Goal: Information Seeking & Learning: Learn about a topic

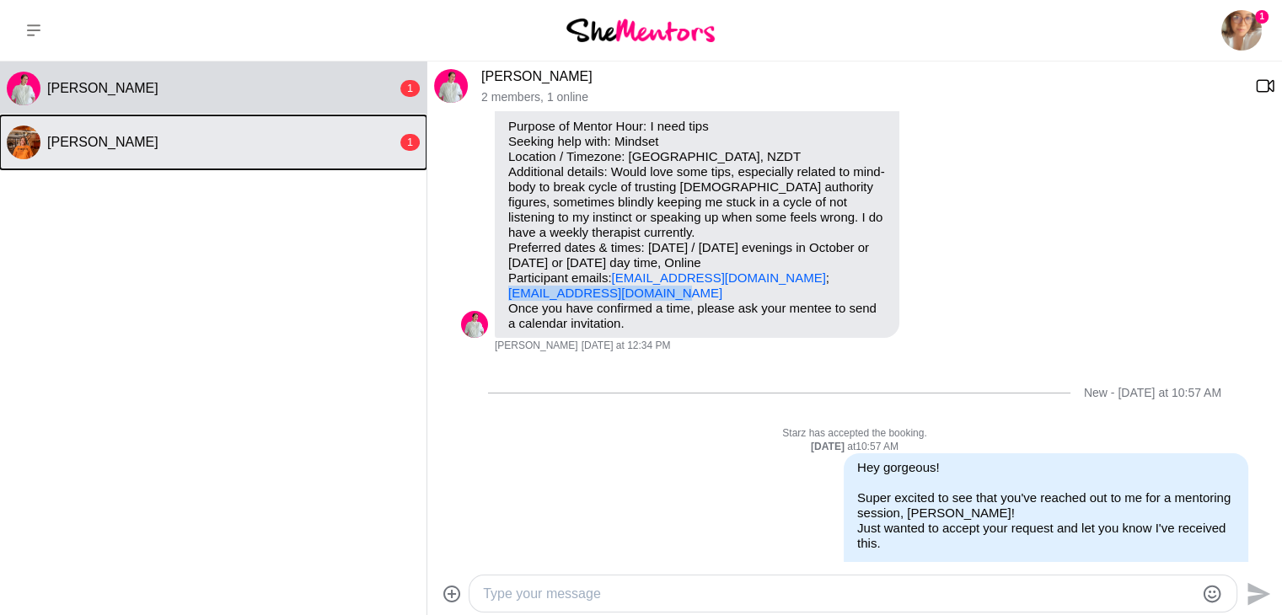
click at [191, 149] on div "[PERSON_NAME]" at bounding box center [222, 142] width 350 height 17
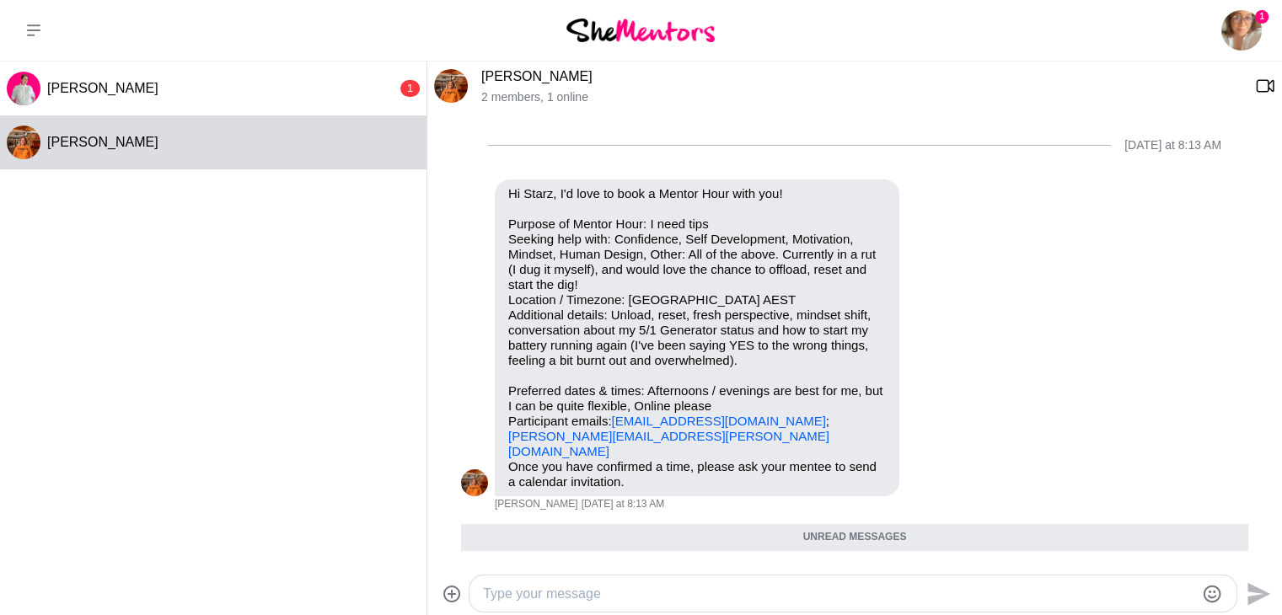
scroll to position [263, 0]
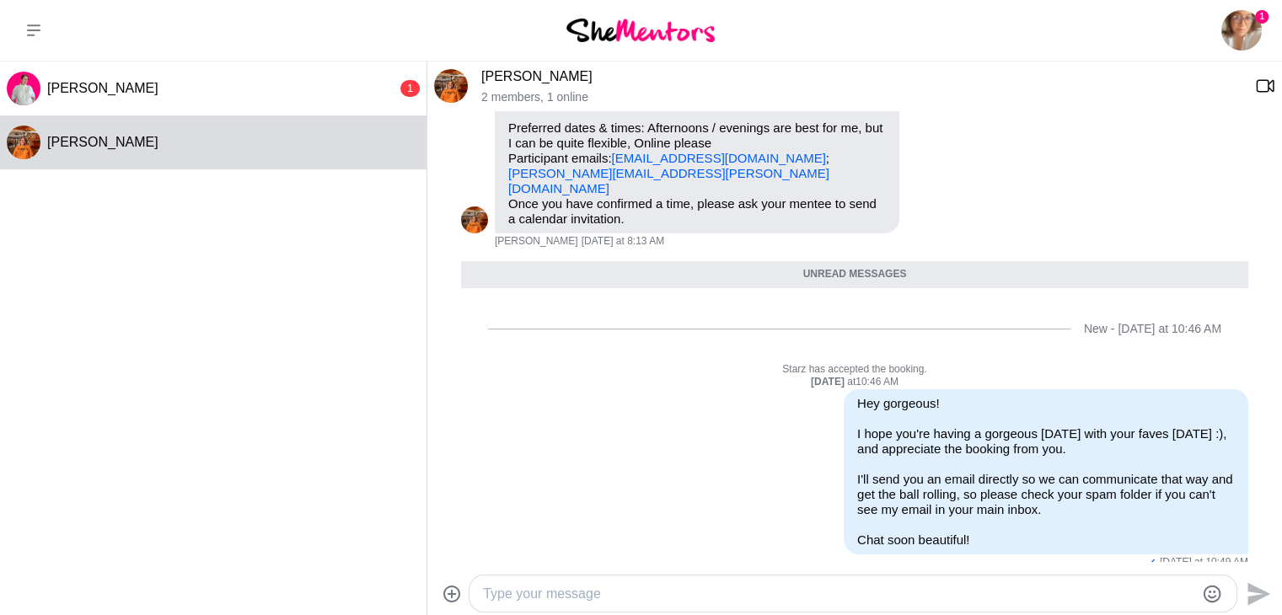
click at [774, 264] on div "Unread messages" at bounding box center [854, 274] width 787 height 27
click at [831, 264] on div "Unread messages" at bounding box center [854, 274] width 787 height 27
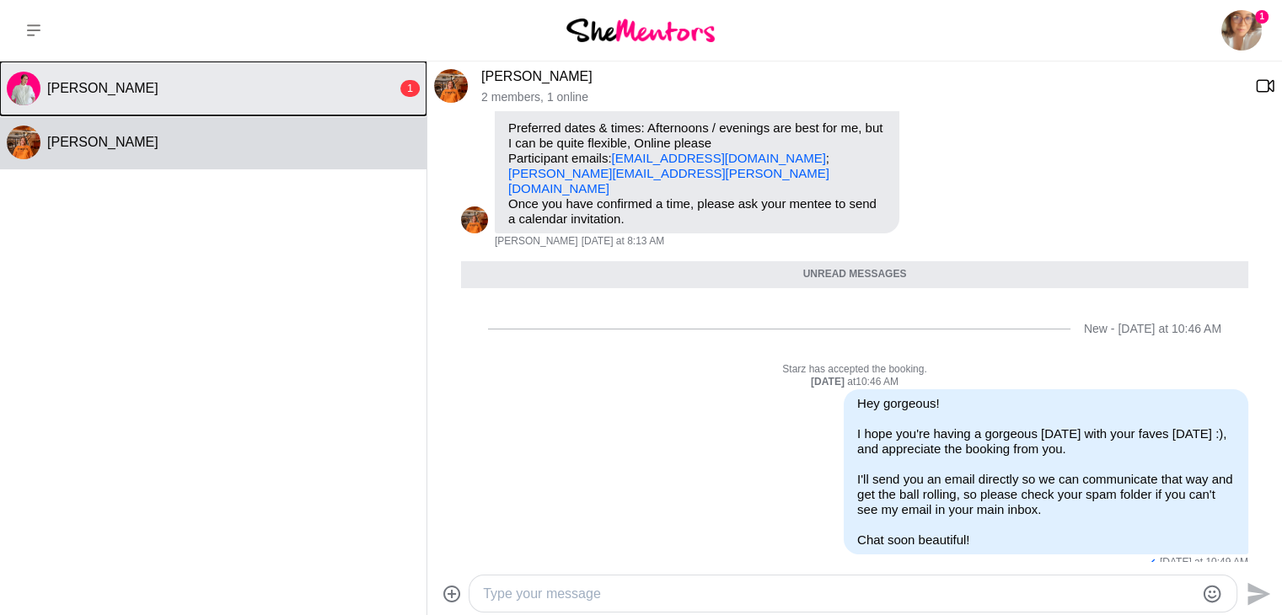
click at [368, 99] on button "Lauren Purse 1" at bounding box center [213, 89] width 427 height 54
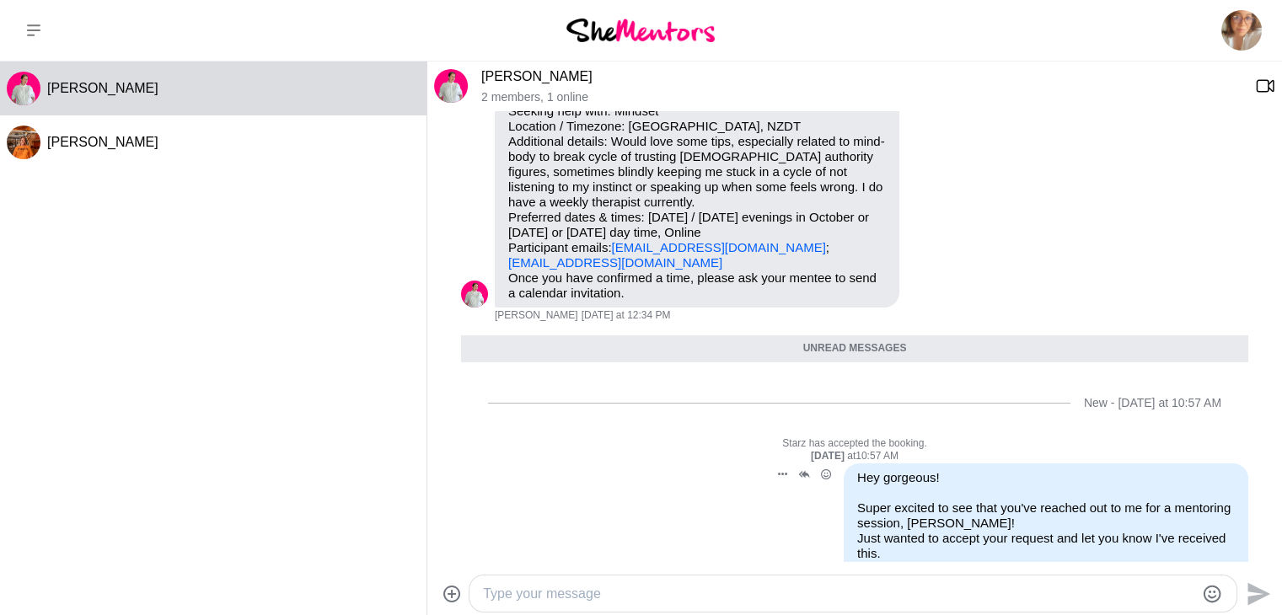
scroll to position [0, 0]
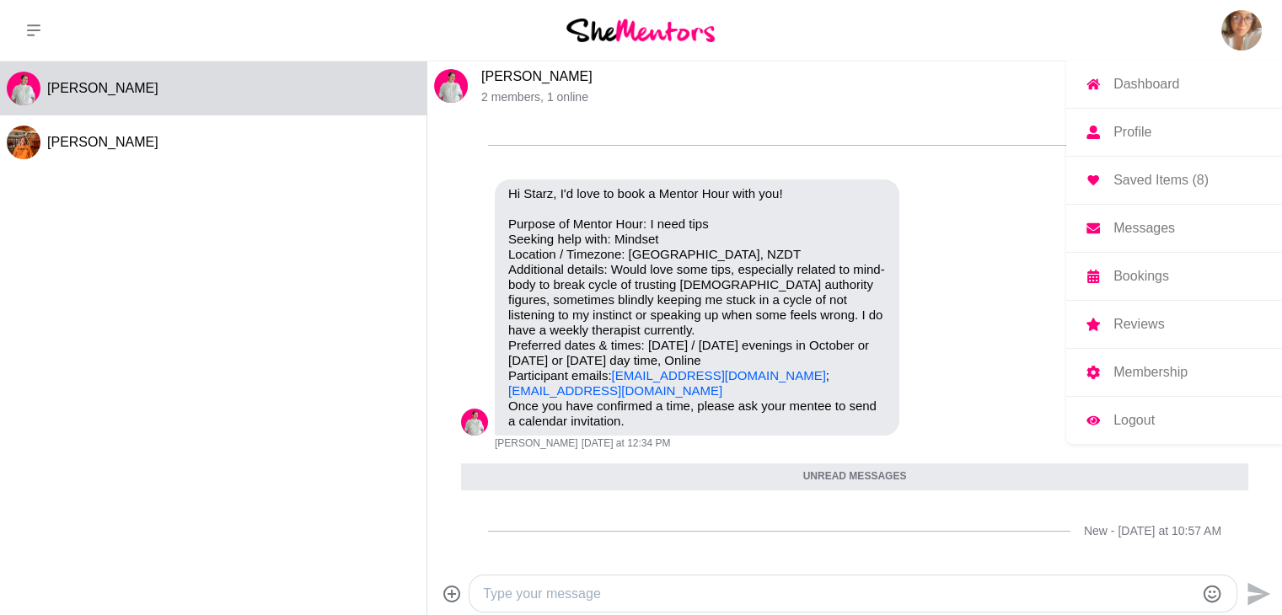
click at [1237, 30] on img at bounding box center [1241, 30] width 40 height 40
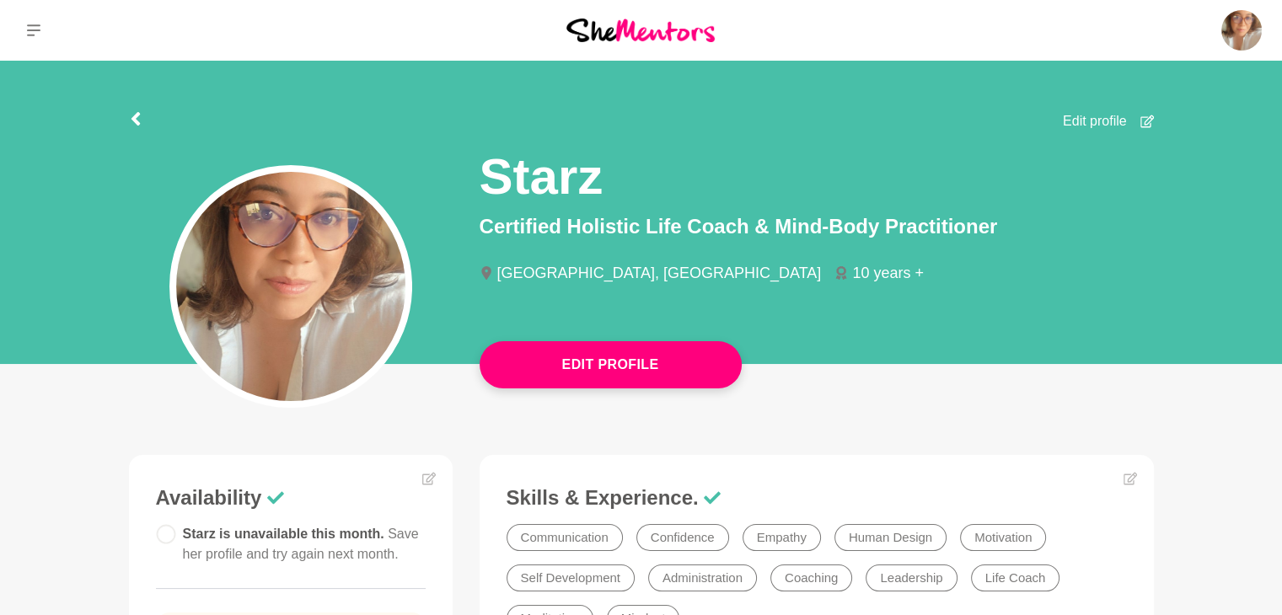
click at [679, 31] on img at bounding box center [640, 30] width 148 height 23
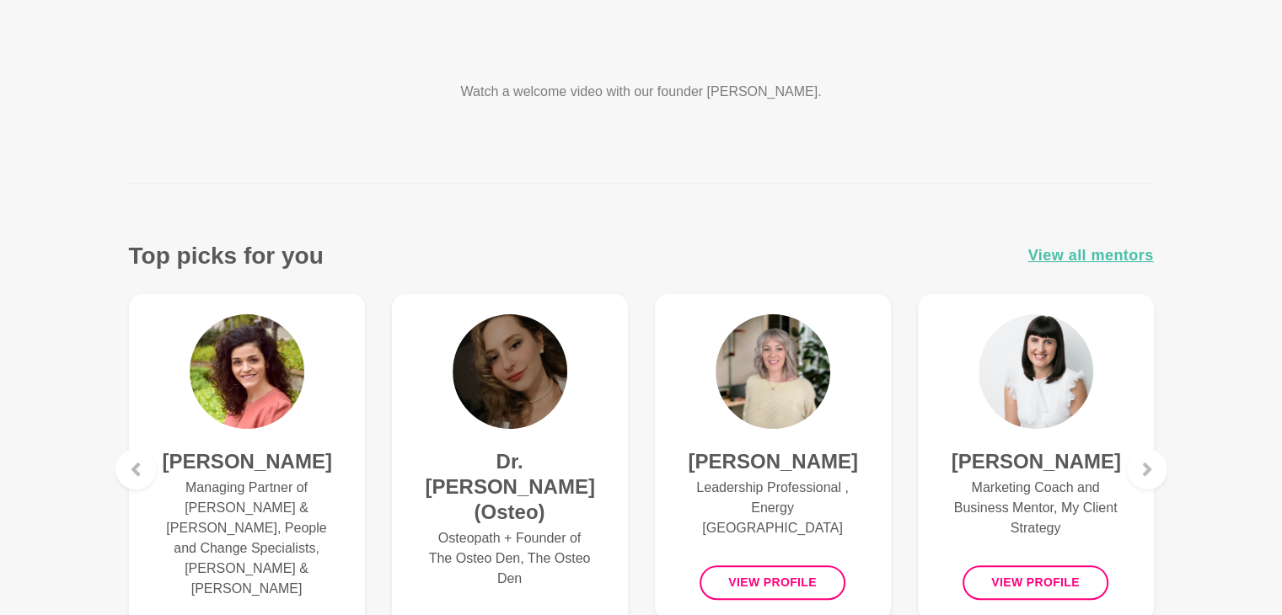
scroll to position [485, 0]
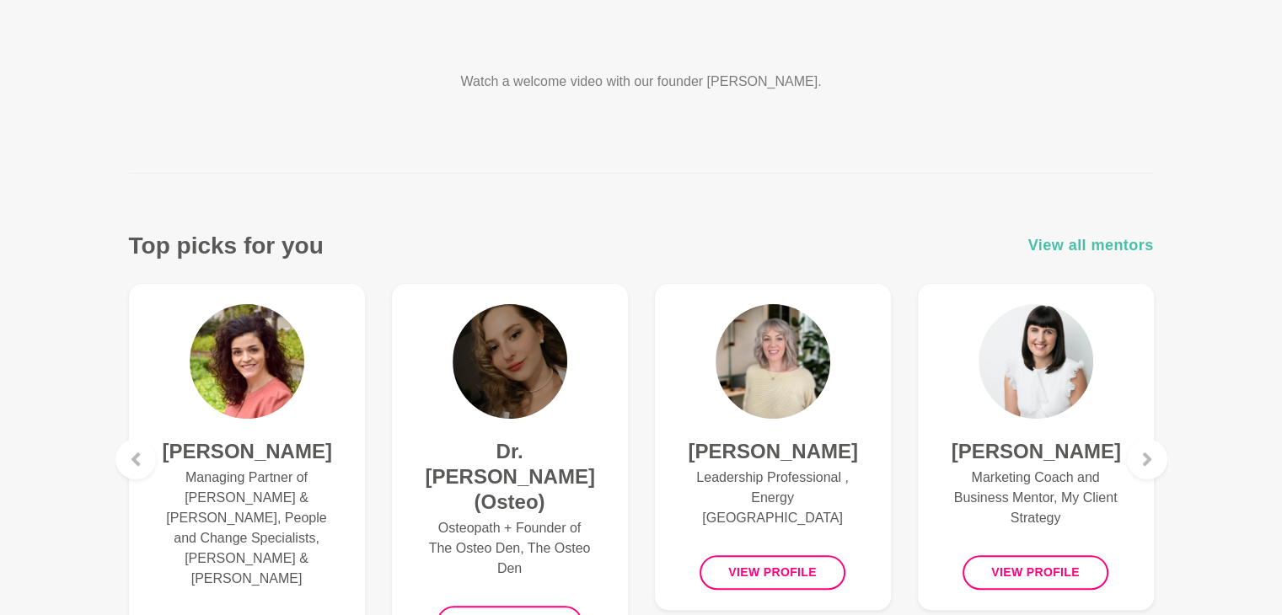
click at [1108, 246] on span "View all mentors" at bounding box center [1091, 246] width 126 height 24
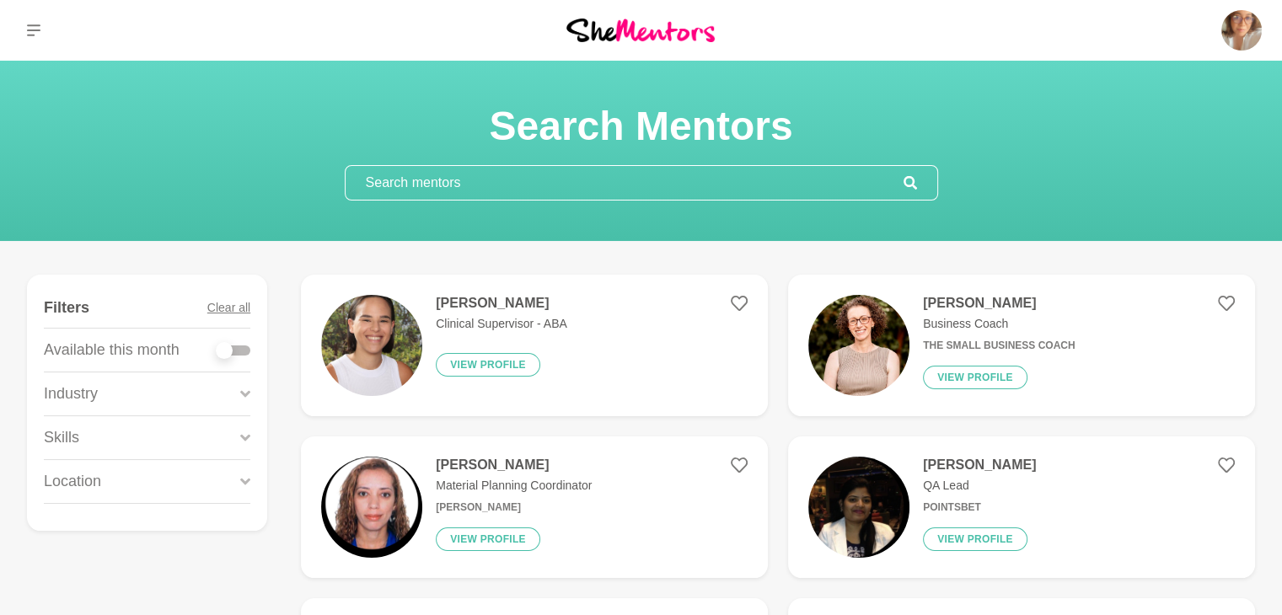
click at [695, 177] on input "text" at bounding box center [625, 183] width 558 height 34
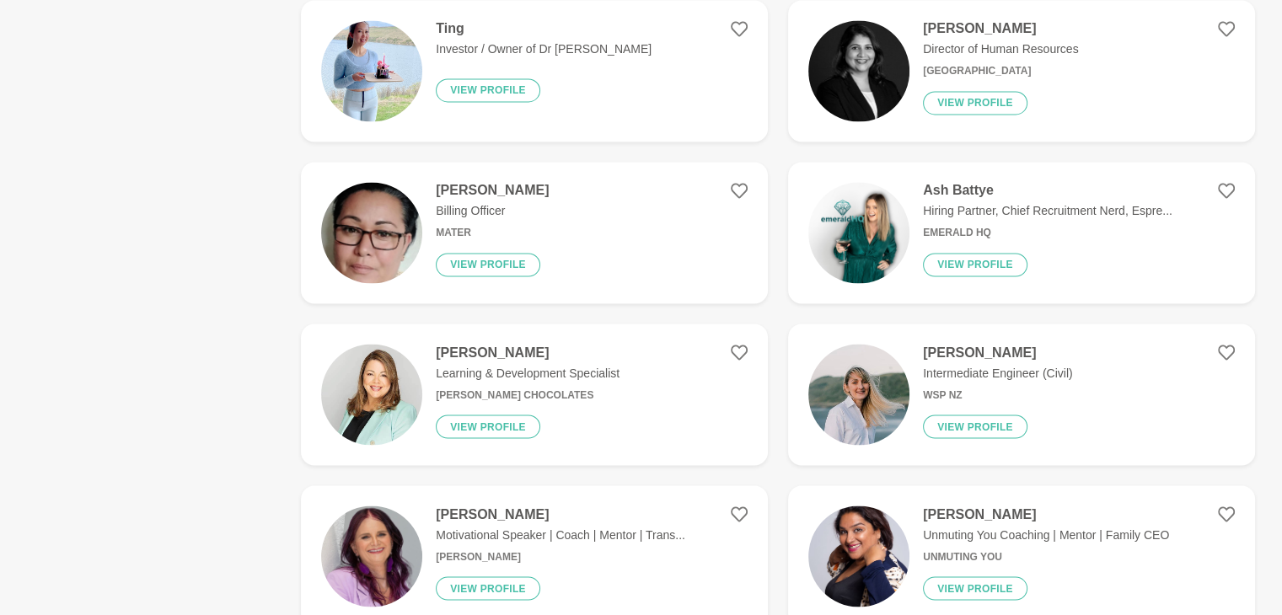
scroll to position [3057, 0]
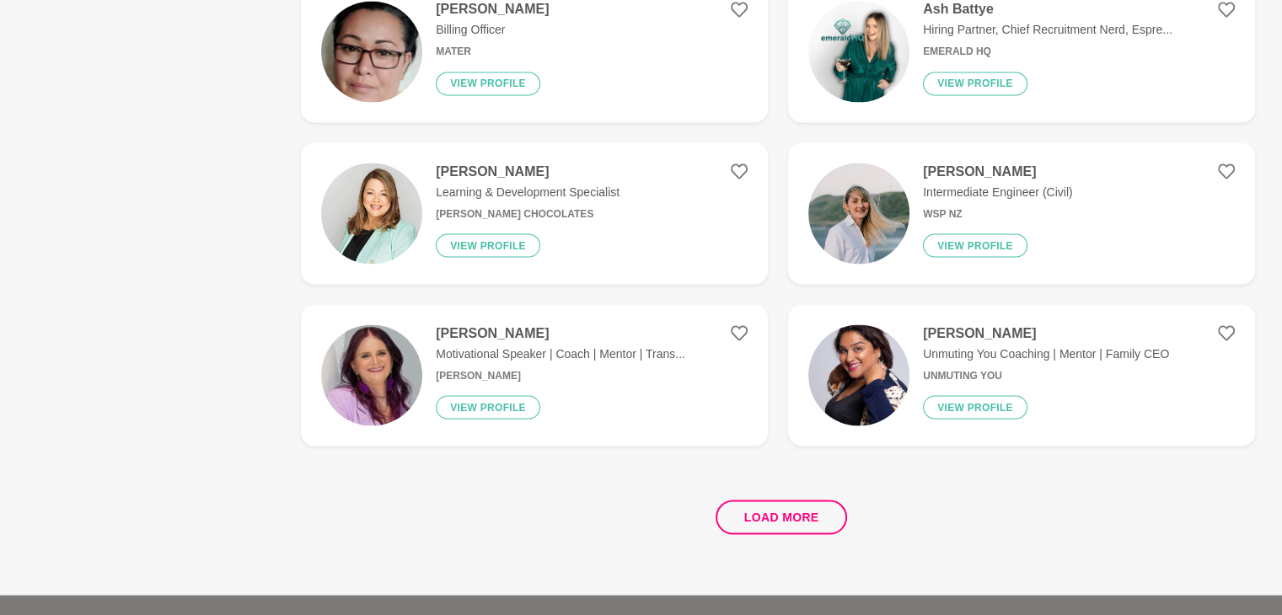
type input "Linked In"
